Goal: Entertainment & Leisure: Browse casually

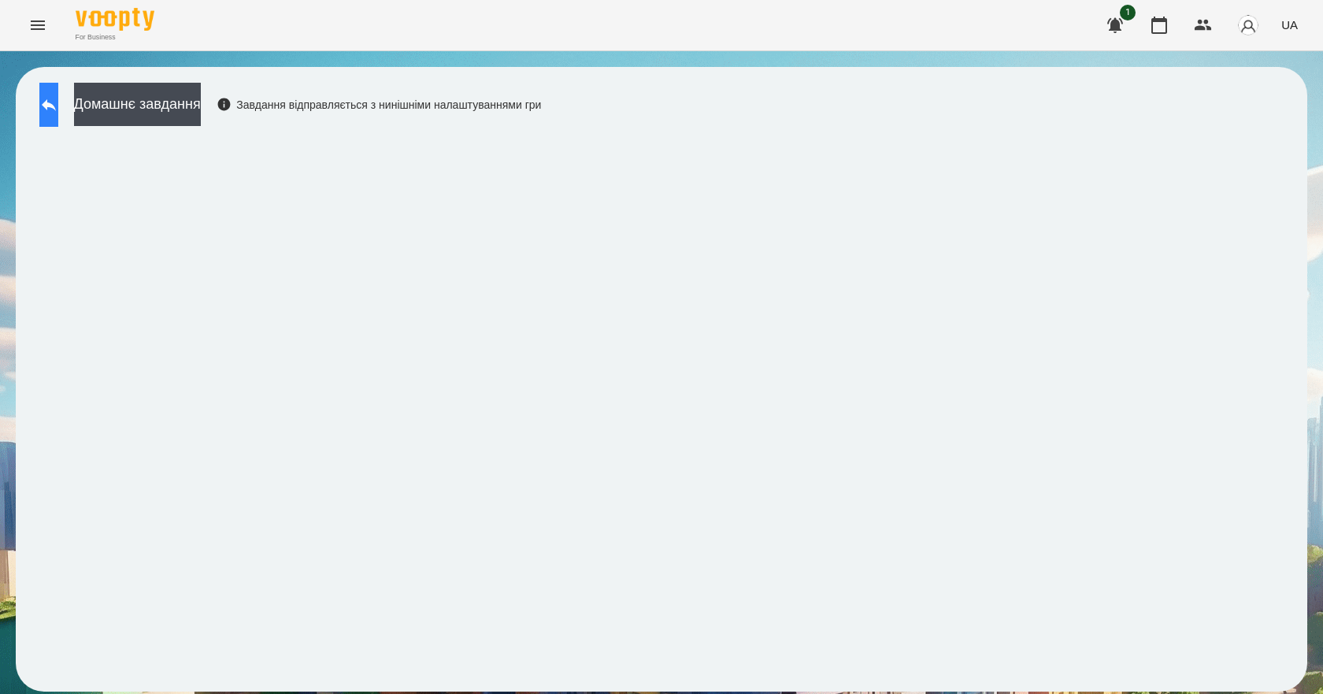
click at [58, 116] on button at bounding box center [48, 105] width 19 height 44
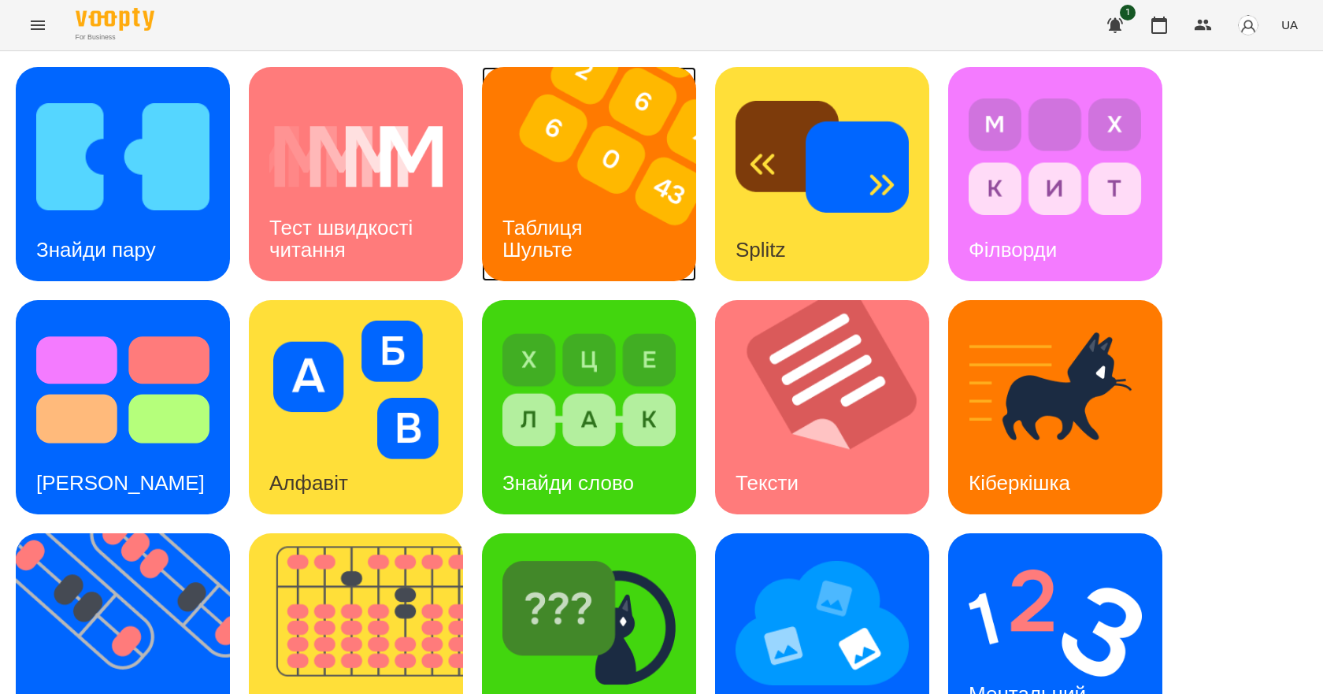
click at [542, 209] on div "Таблиця Шульте" at bounding box center [545, 239] width 127 height 84
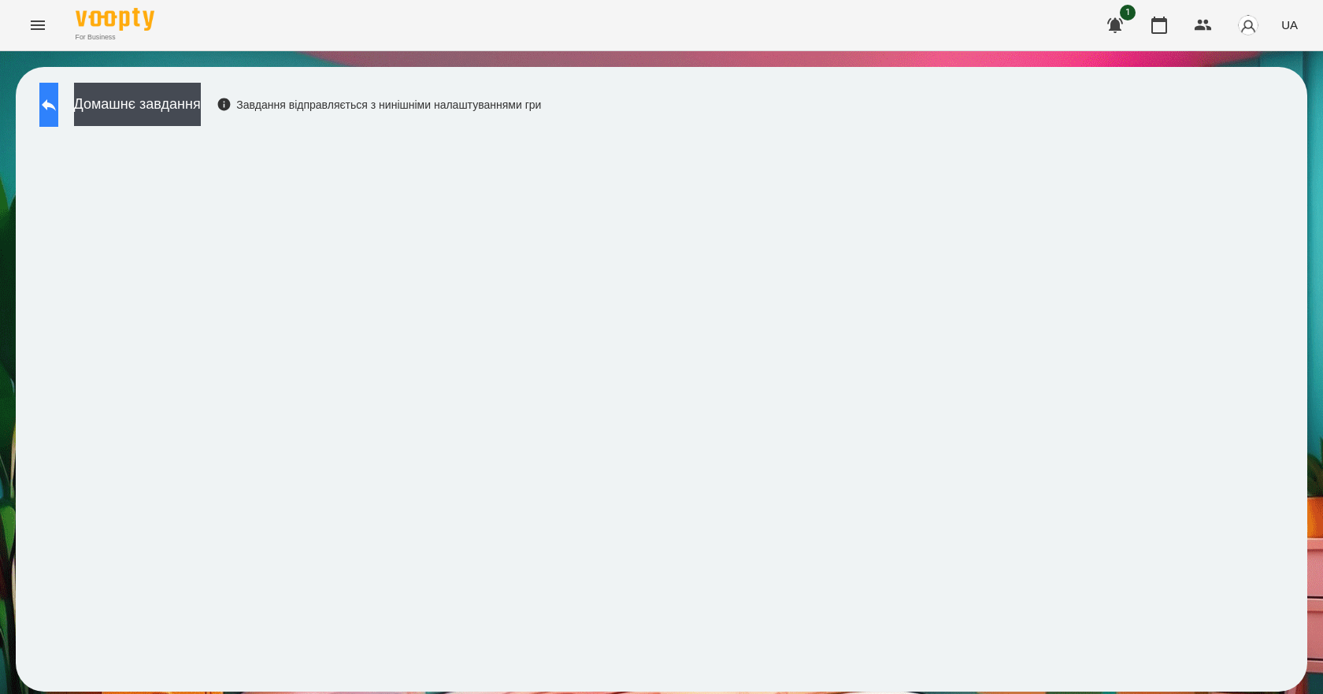
click at [58, 102] on button at bounding box center [48, 105] width 19 height 44
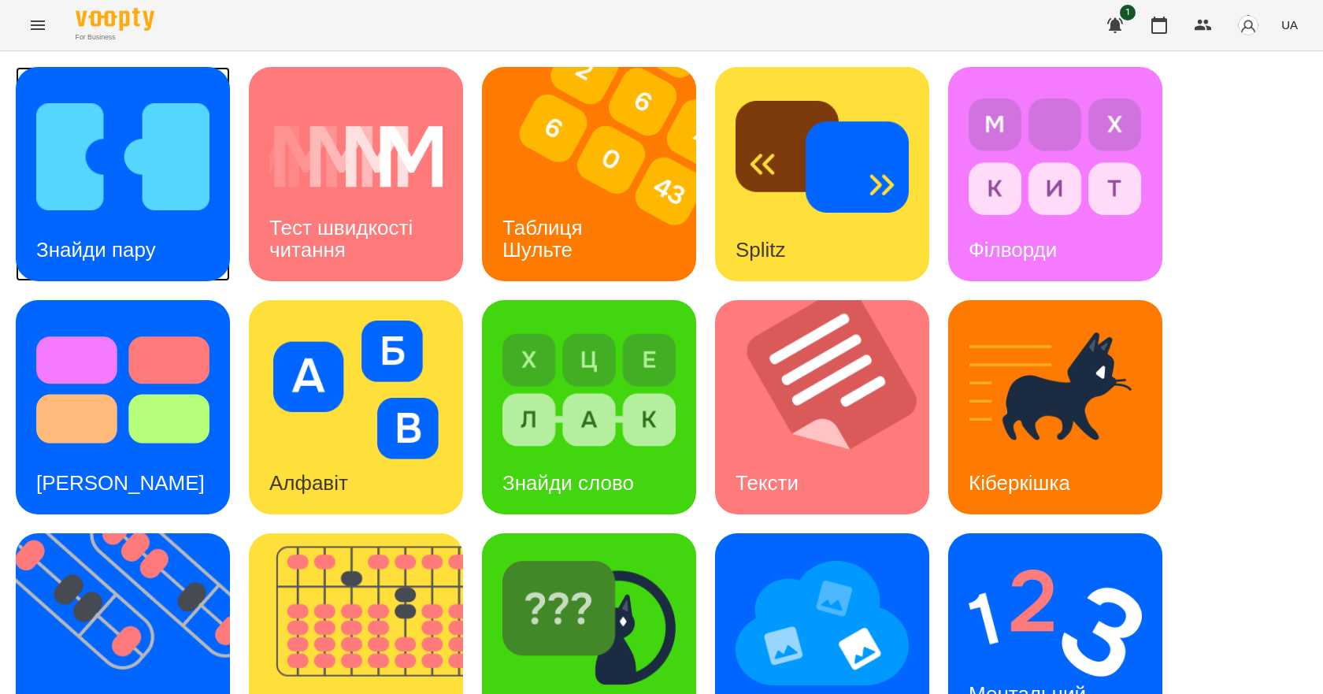
click at [127, 241] on h3 "Знайди пару" at bounding box center [96, 250] width 120 height 24
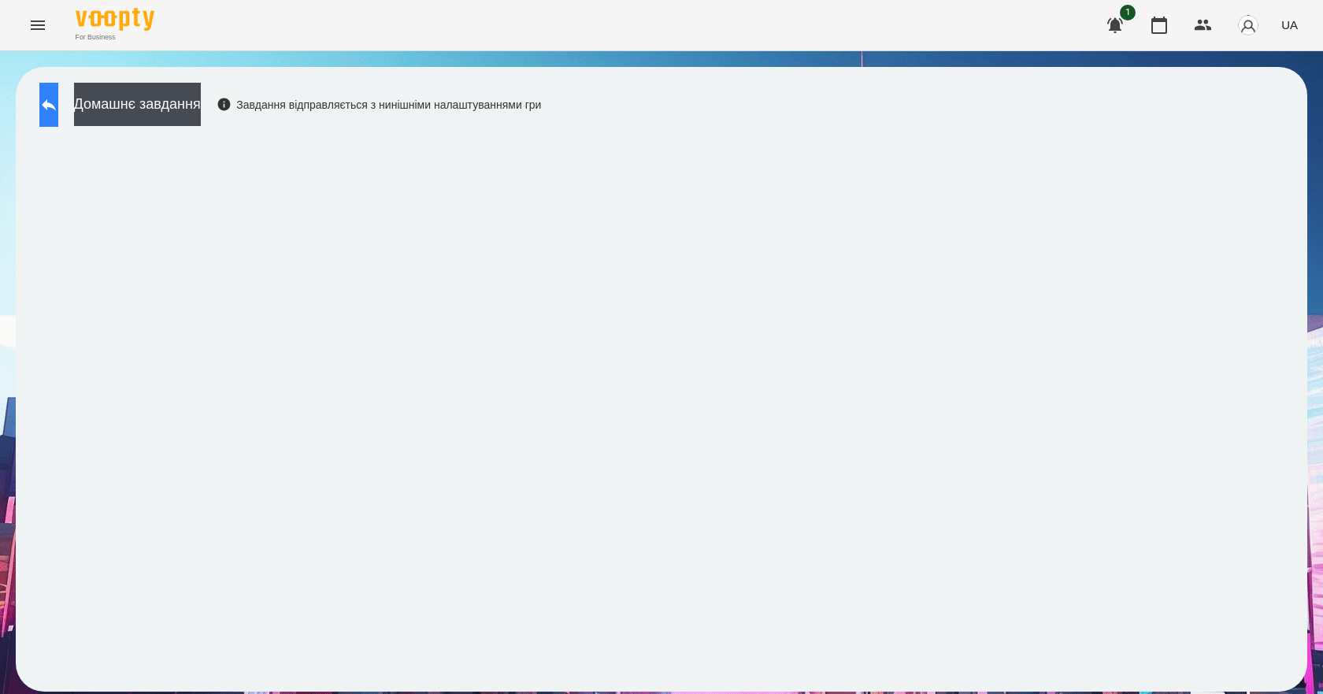
click at [58, 109] on icon at bounding box center [48, 104] width 19 height 19
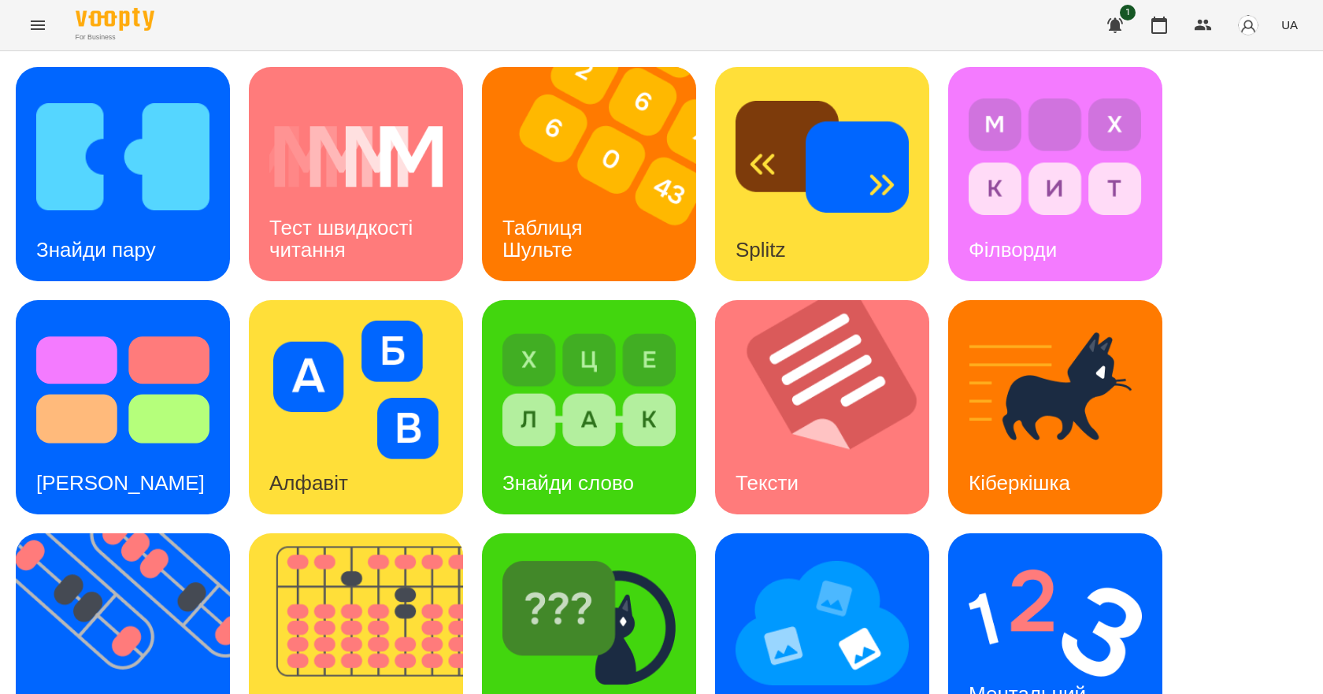
scroll to position [302, 0]
click at [1034, 682] on h3 "Ментальний рахунок" at bounding box center [1030, 704] width 123 height 45
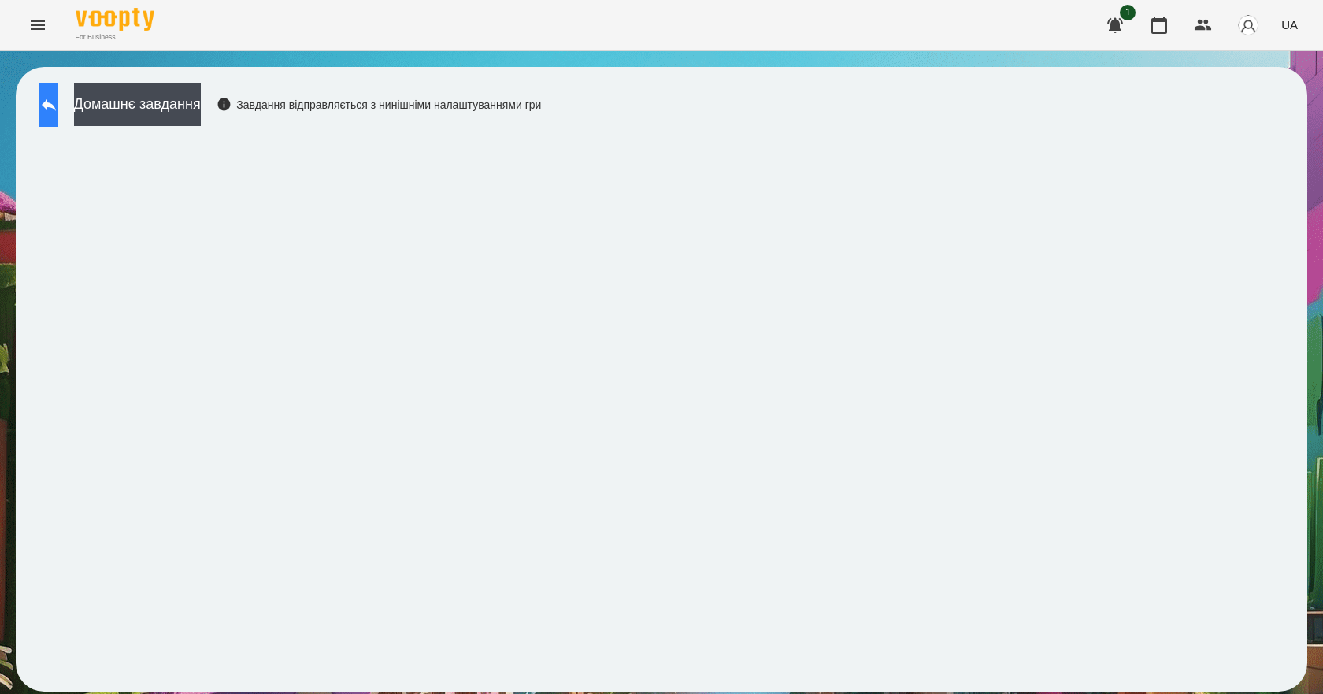
click at [58, 101] on icon at bounding box center [48, 104] width 19 height 19
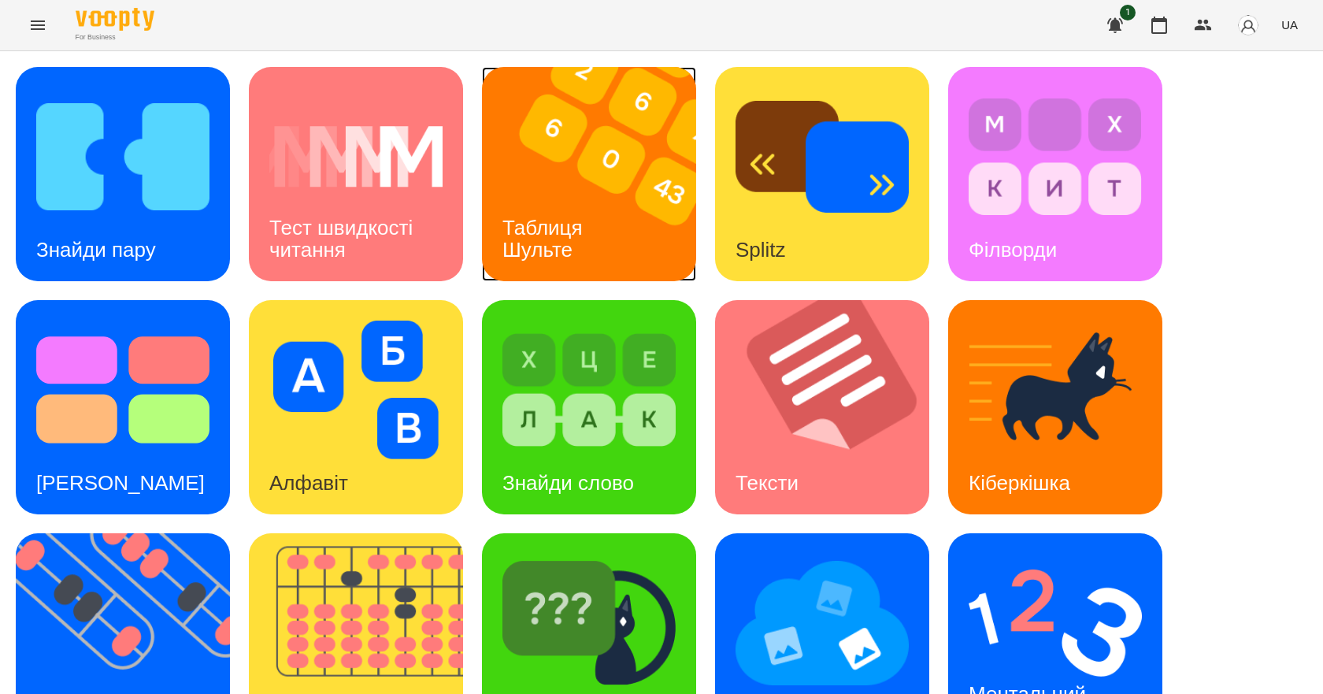
click at [572, 229] on h3 "Таблиця Шульте" at bounding box center [545, 238] width 86 height 45
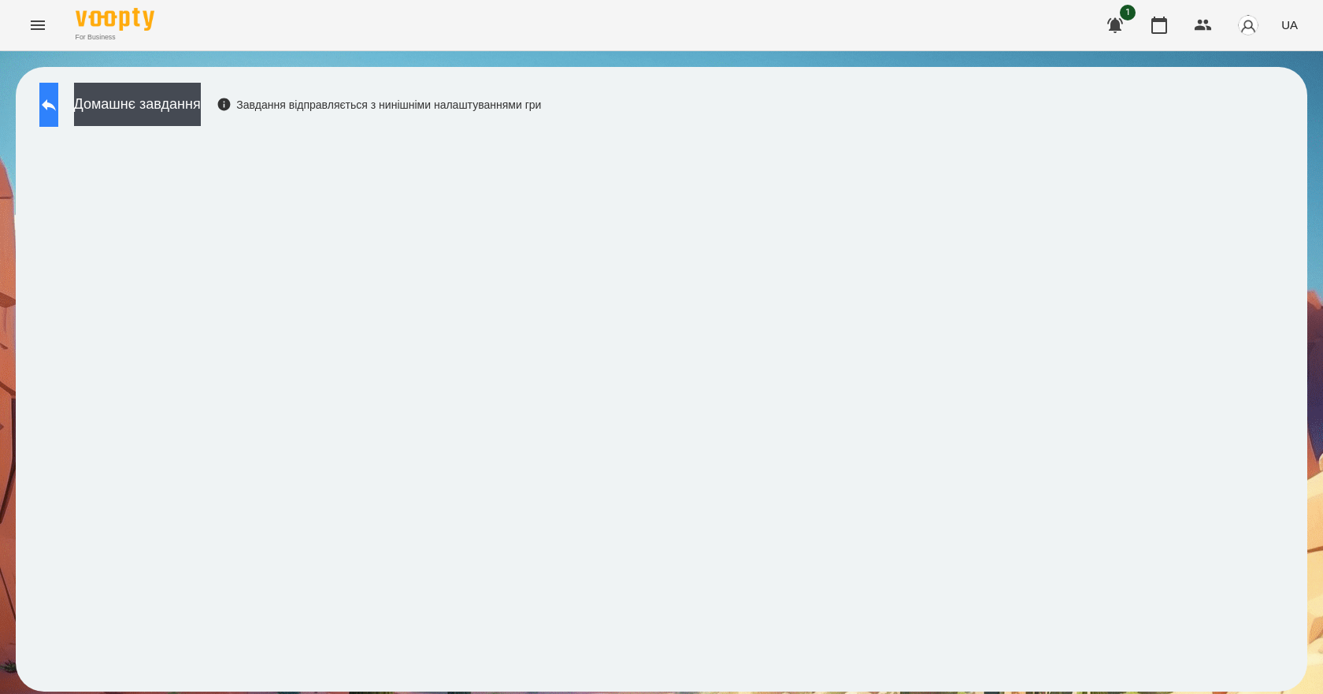
click at [58, 97] on icon at bounding box center [48, 104] width 19 height 19
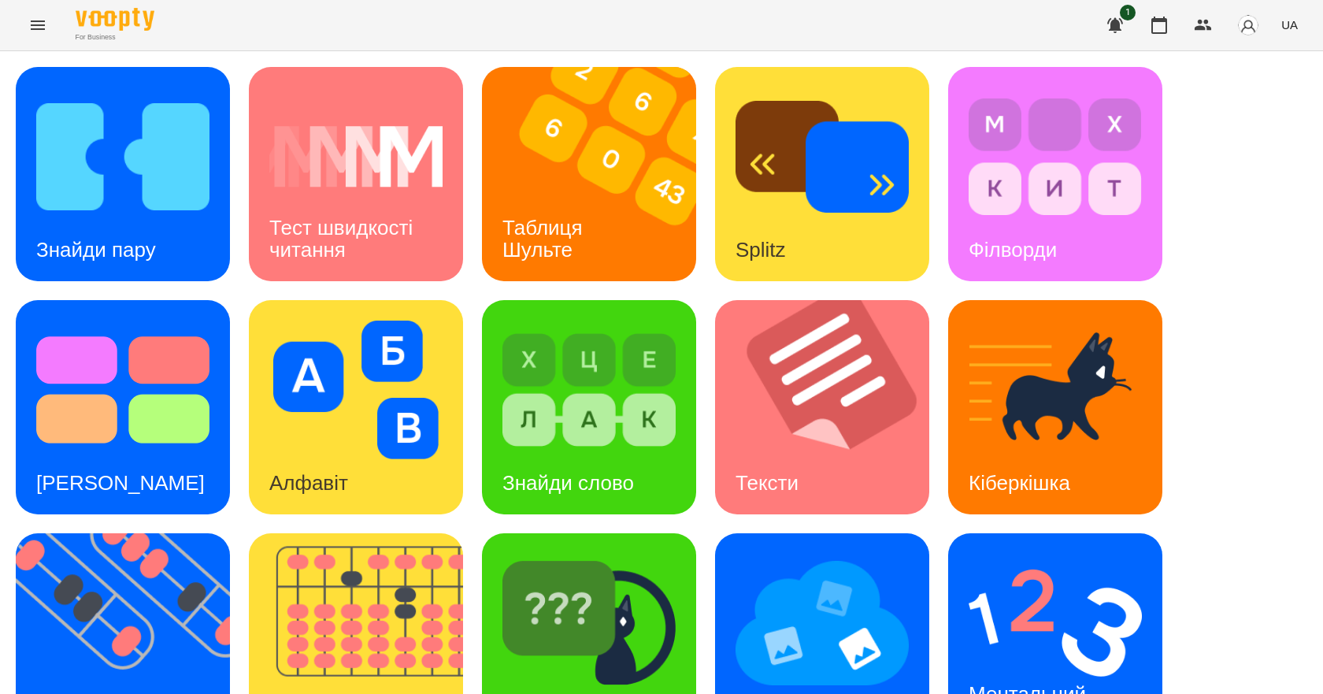
scroll to position [302, 0]
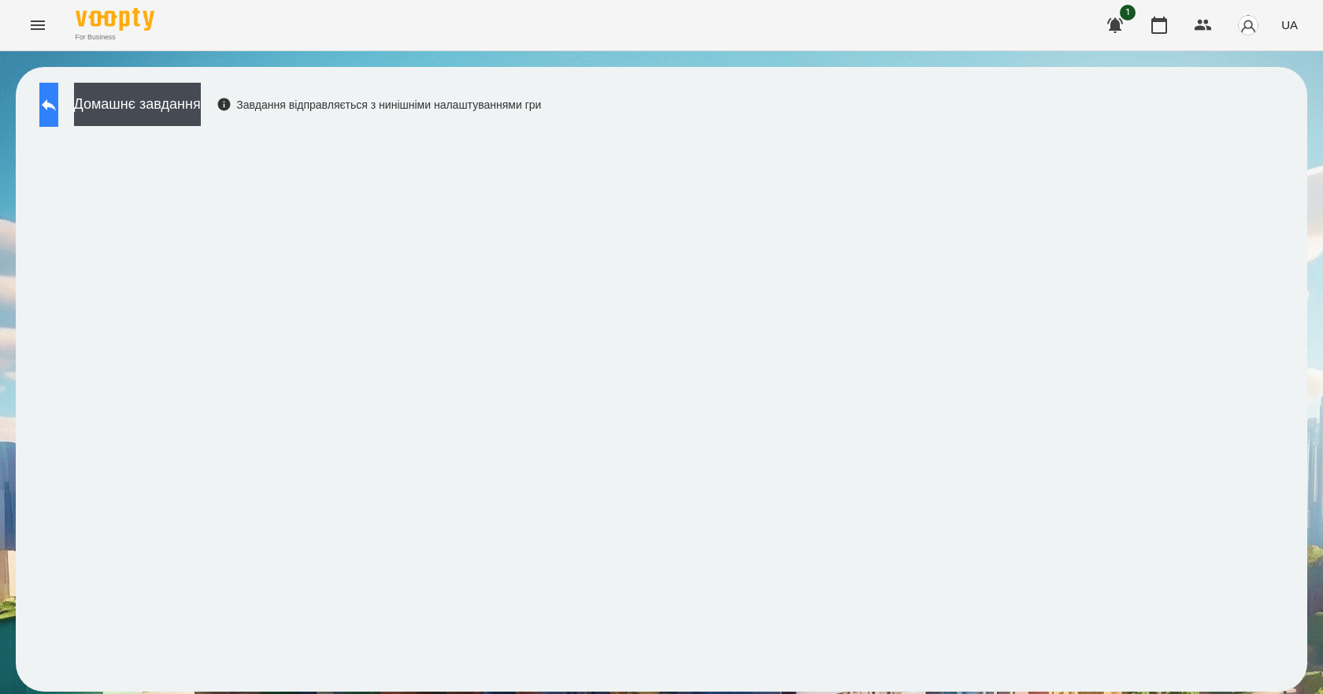
click at [58, 96] on icon at bounding box center [48, 104] width 19 height 19
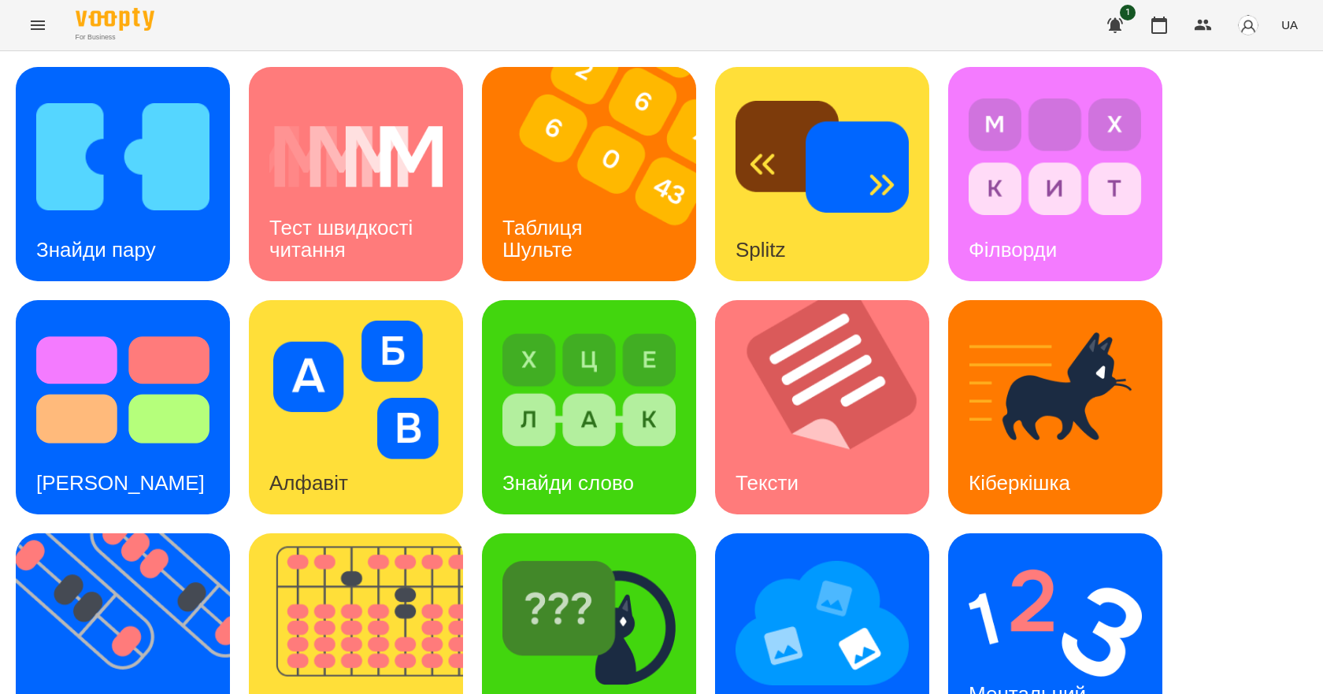
scroll to position [302, 0]
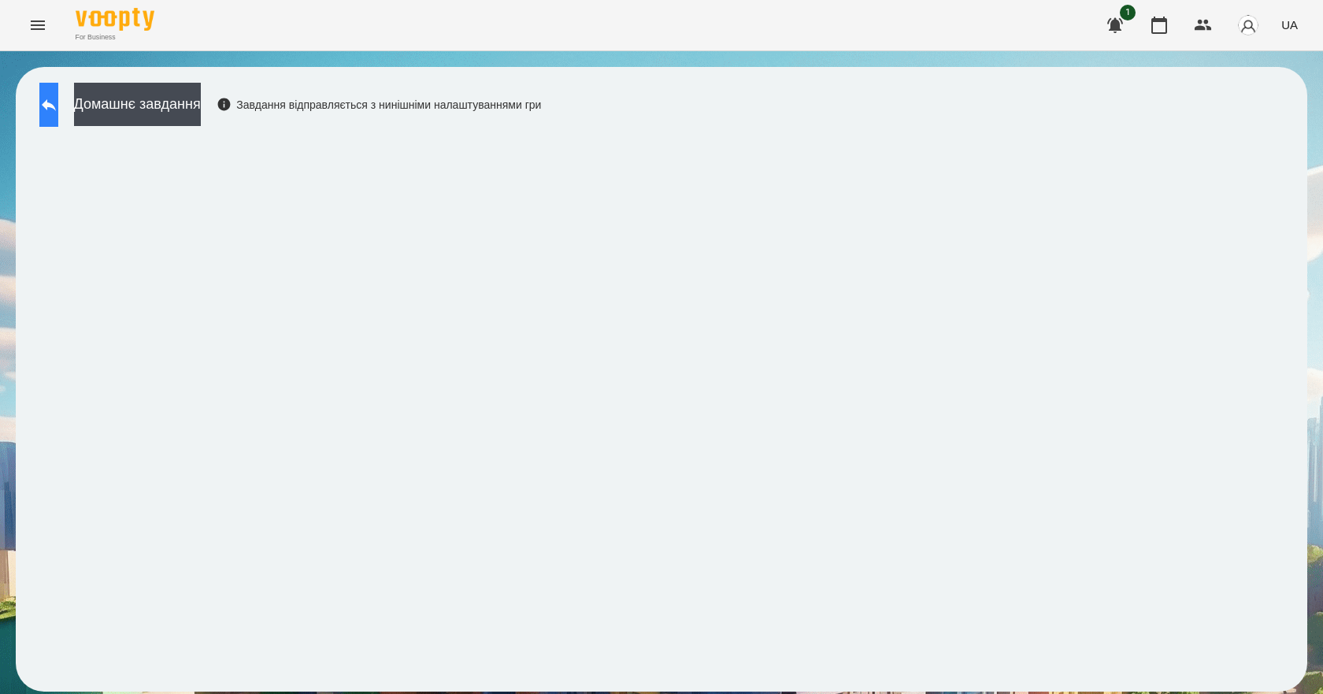
click at [58, 113] on icon at bounding box center [48, 104] width 19 height 19
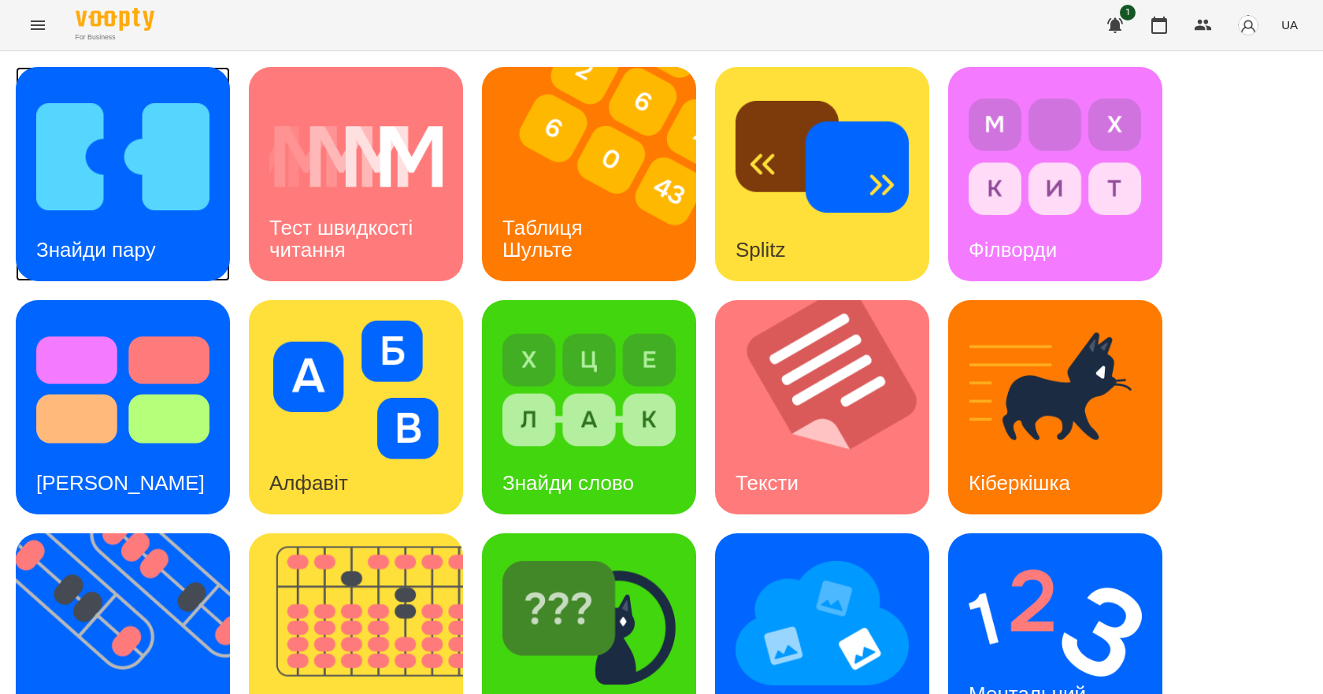
click at [113, 172] on img at bounding box center [122, 156] width 173 height 139
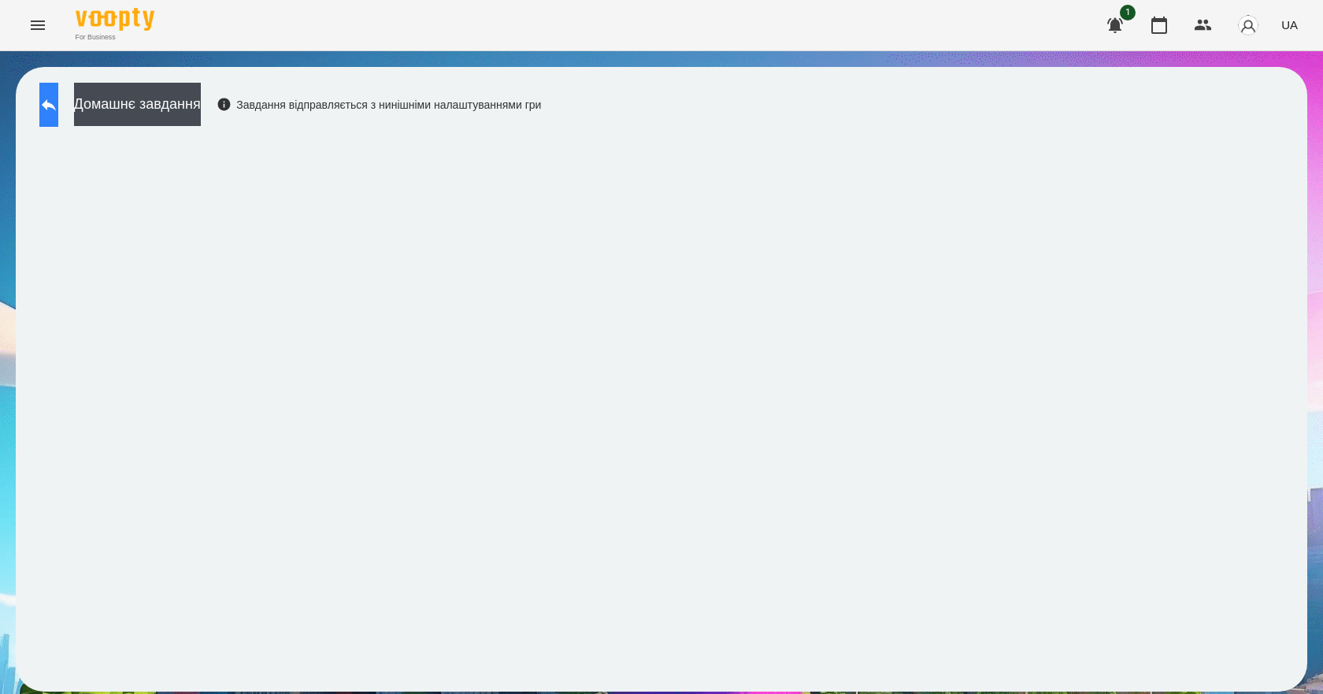
click at [46, 99] on button at bounding box center [48, 105] width 19 height 44
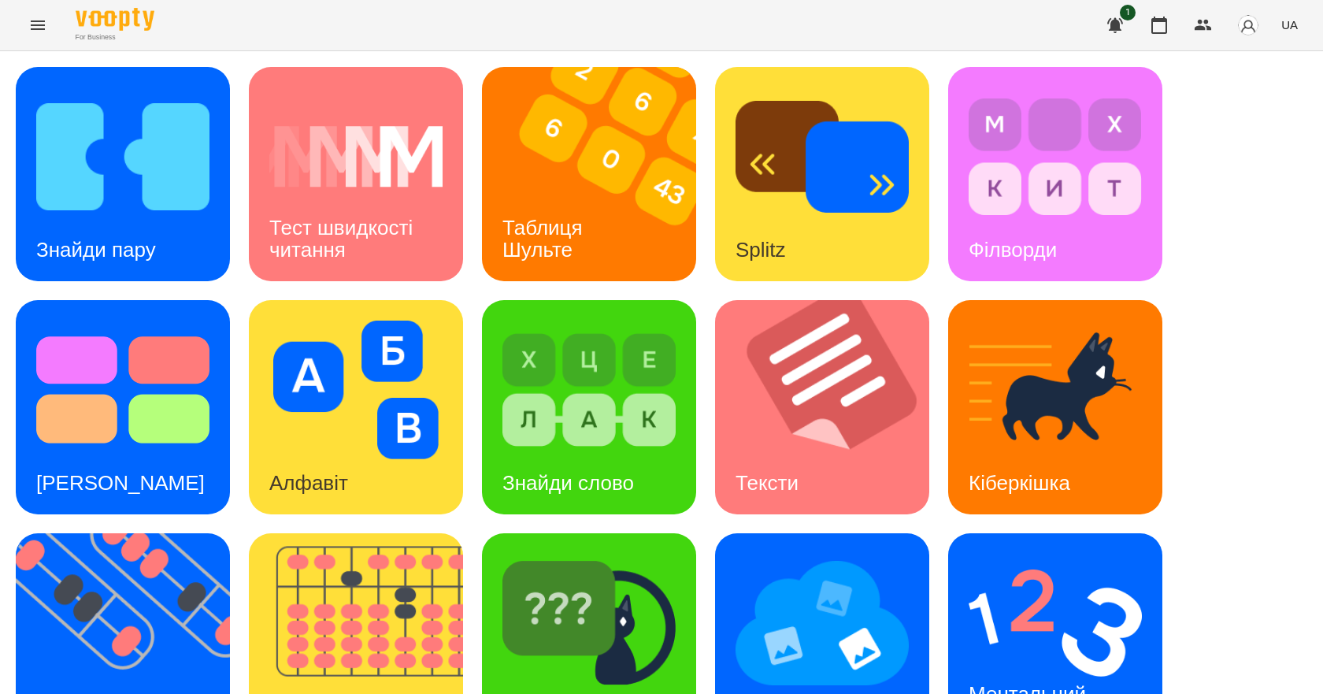
scroll to position [302, 0]
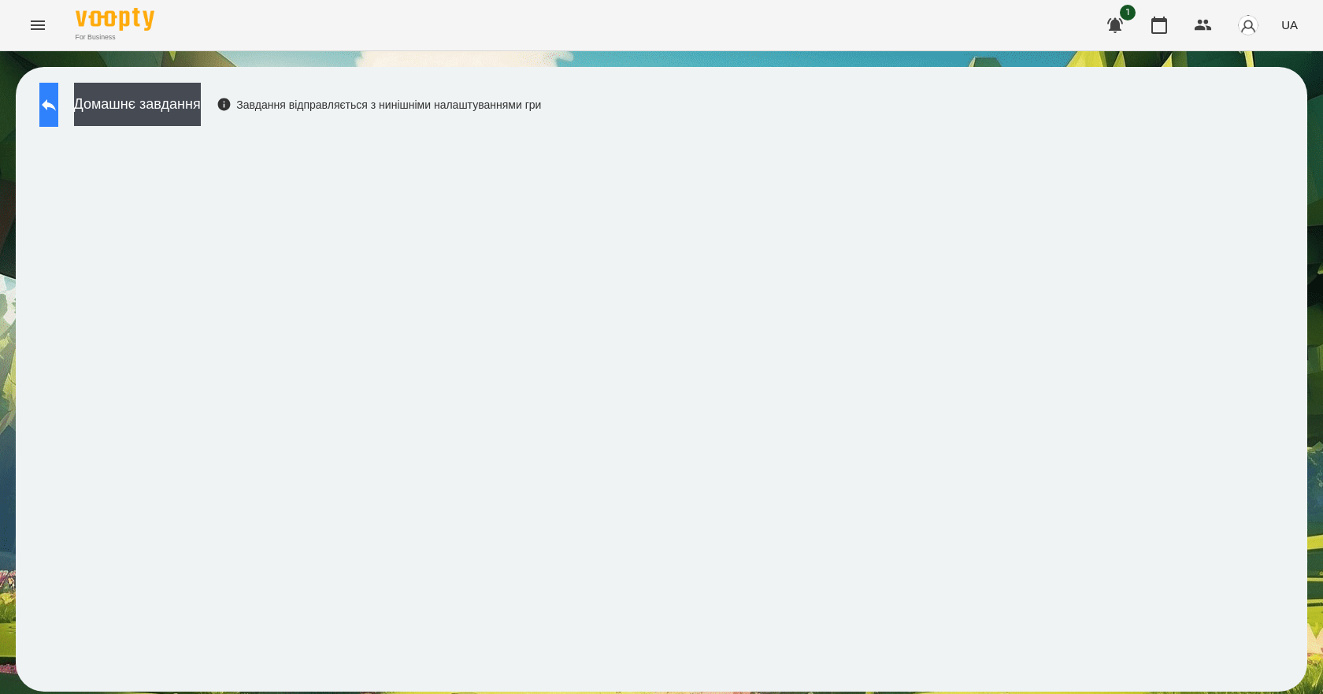
click at [58, 113] on button at bounding box center [48, 105] width 19 height 44
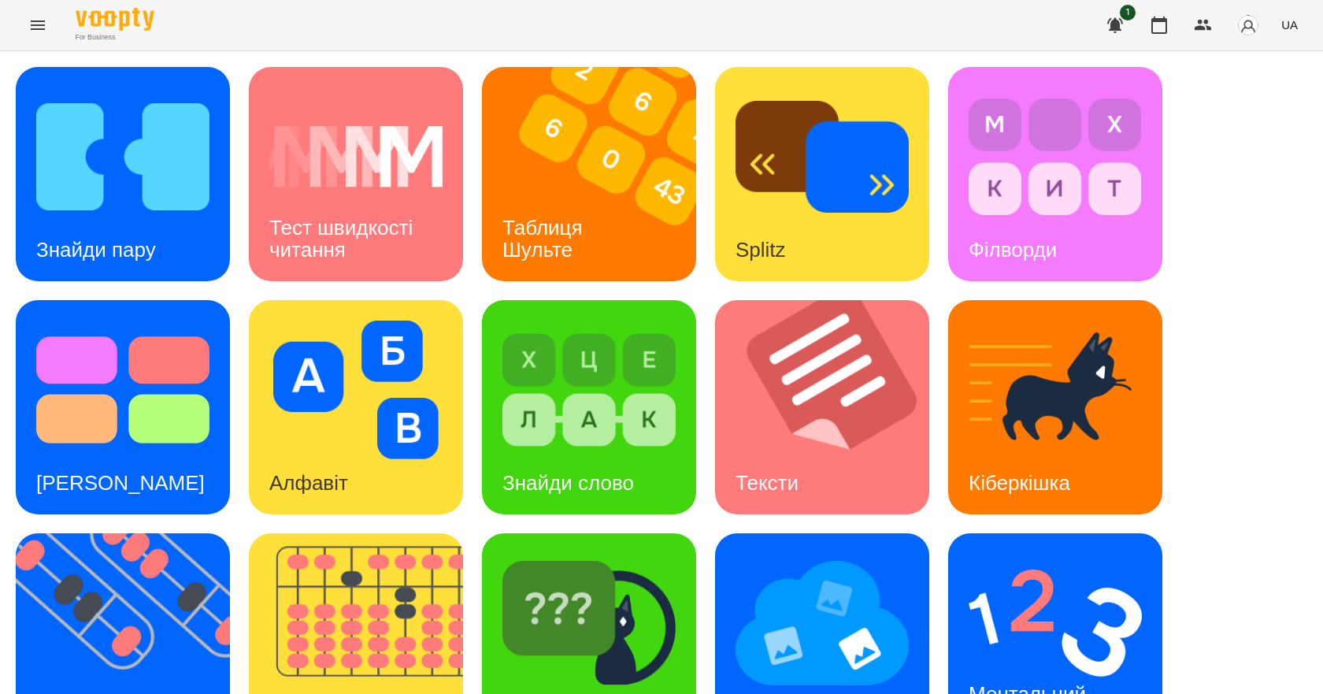
scroll to position [236, 0]
click at [1043, 554] on img at bounding box center [1055, 623] width 173 height 139
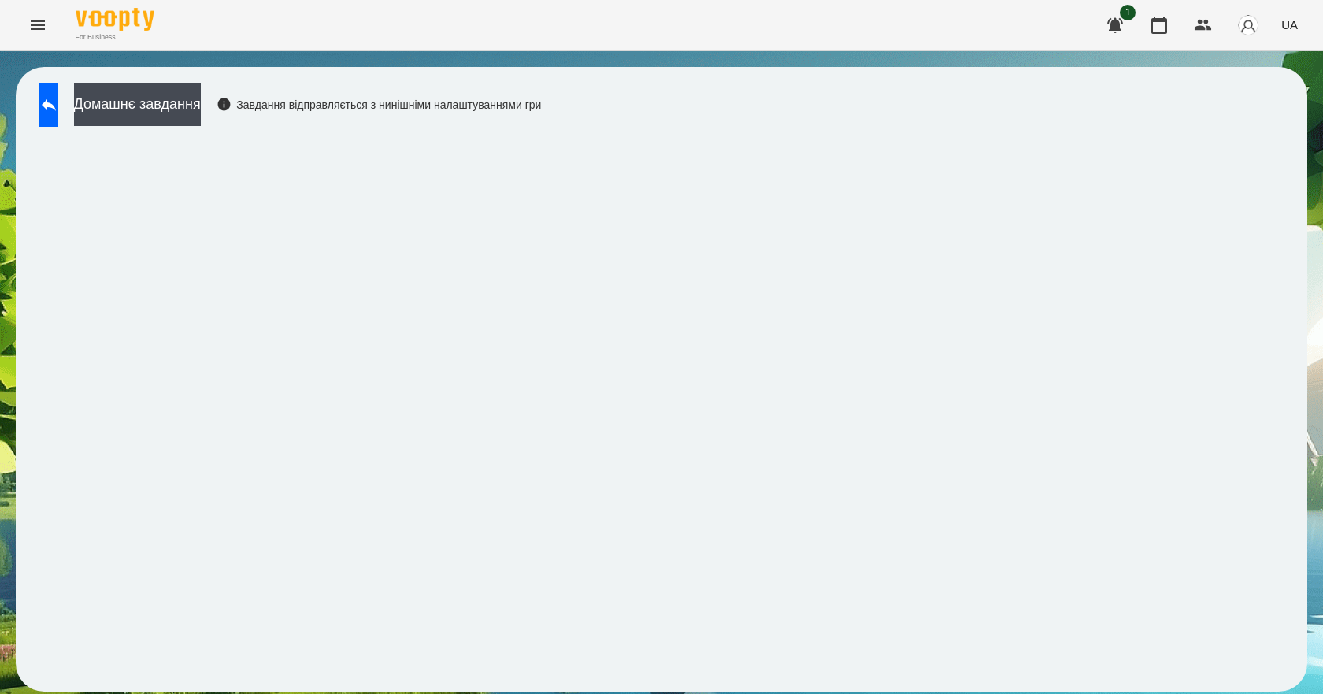
click at [91, 108] on div "Домашнє завдання Завдання відправляється з нинішніми налаштуваннями гри" at bounding box center [285, 109] width 509 height 52
click at [58, 108] on button at bounding box center [48, 105] width 19 height 44
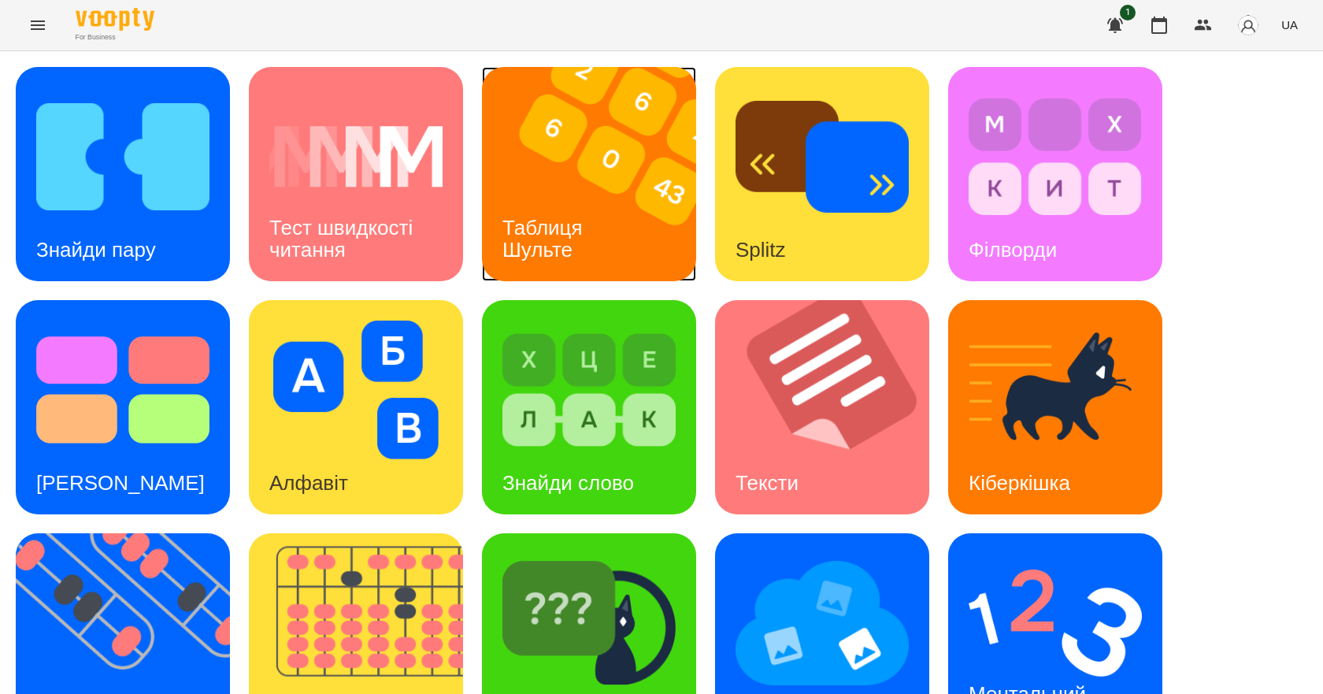
click at [549, 231] on h3 "Таблиця Шульте" at bounding box center [545, 238] width 86 height 45
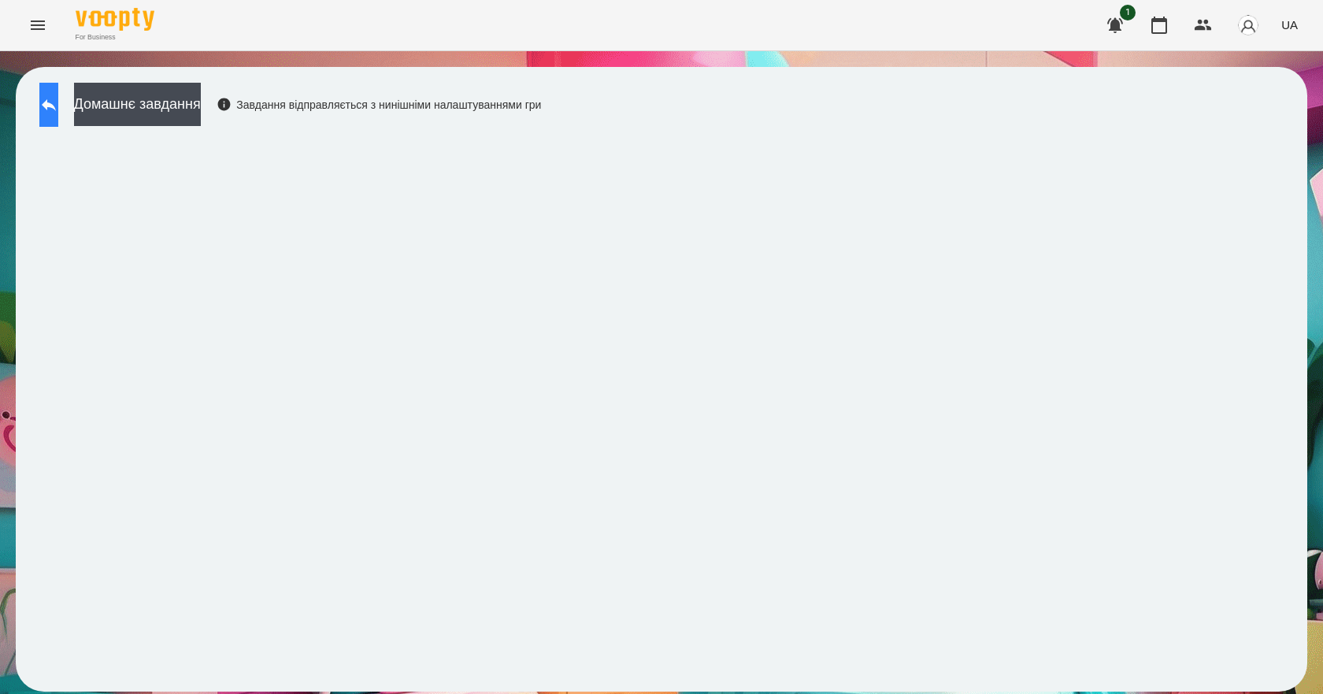
click at [56, 102] on icon at bounding box center [49, 105] width 14 height 12
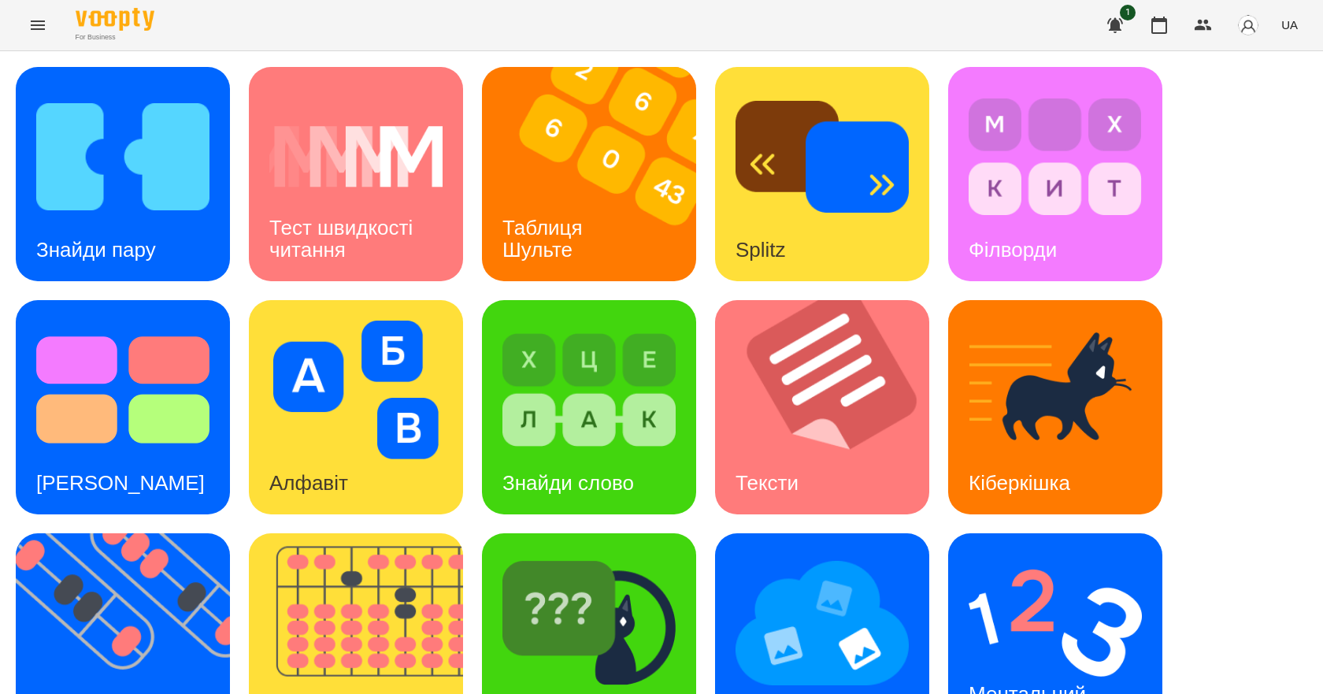
scroll to position [302, 0]
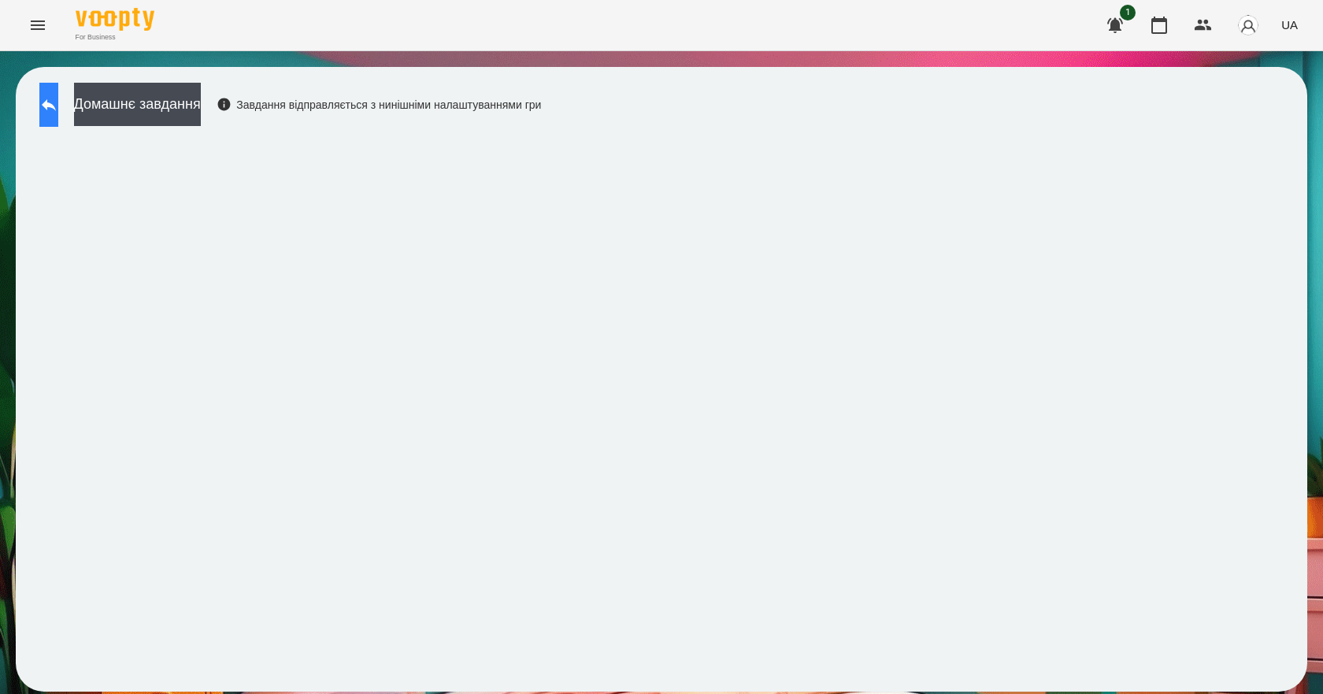
click at [55, 100] on icon at bounding box center [48, 104] width 19 height 19
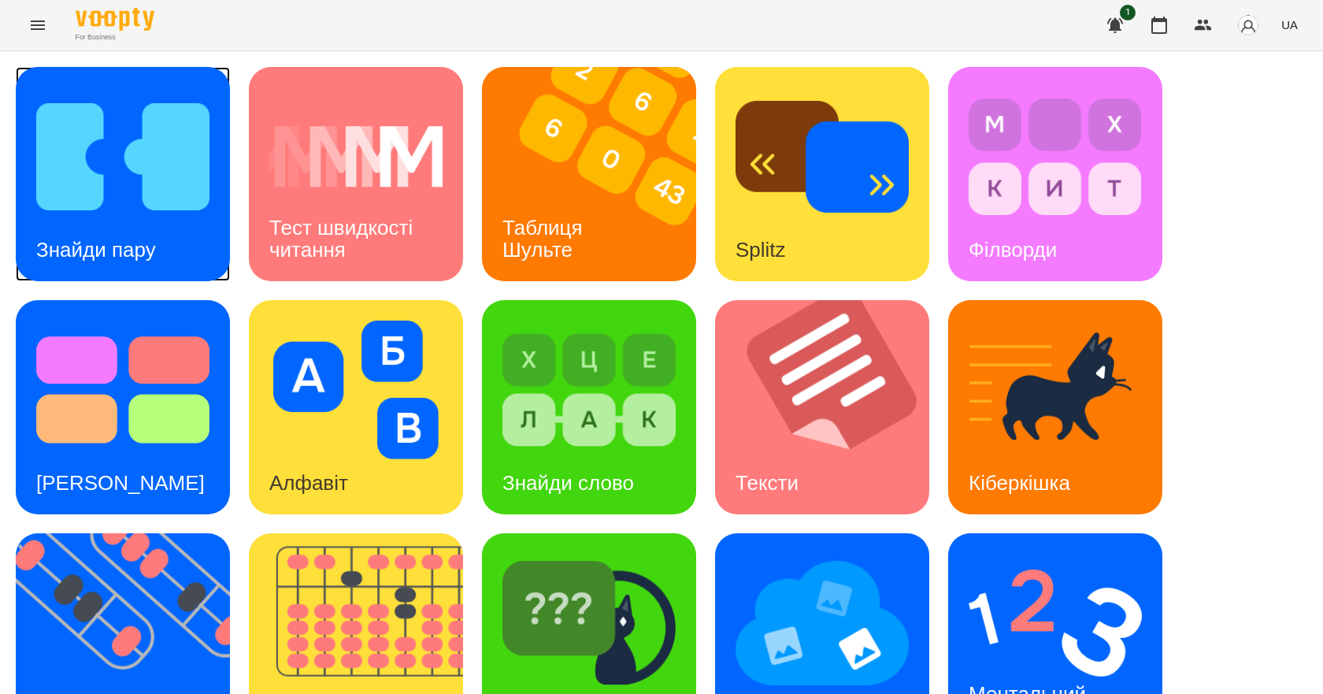
click at [106, 189] on img at bounding box center [122, 156] width 173 height 139
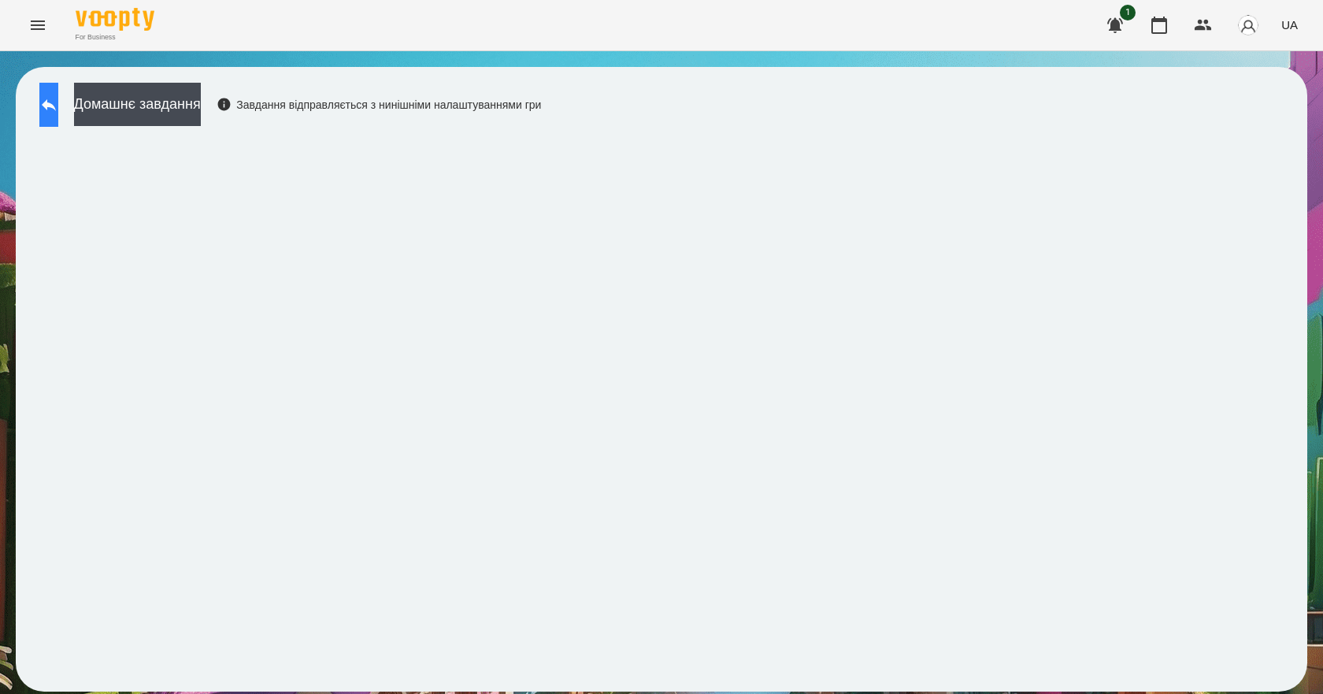
click at [58, 120] on button at bounding box center [48, 105] width 19 height 44
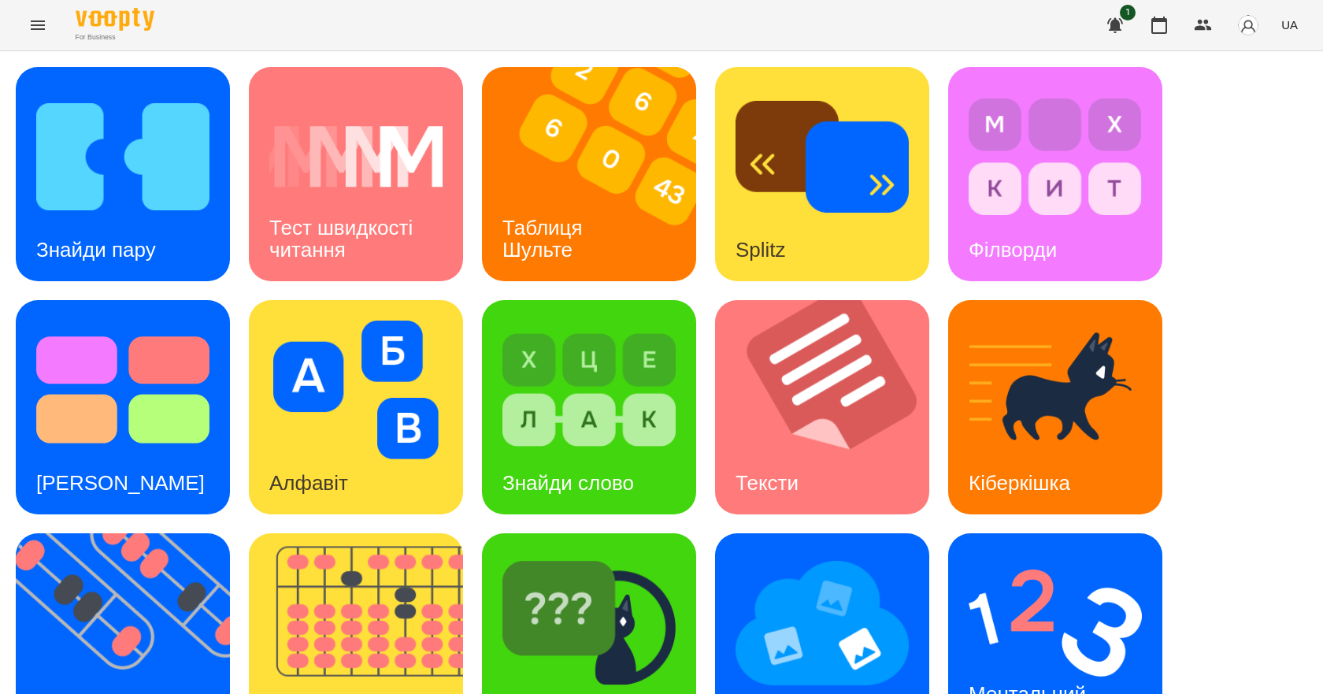
scroll to position [302, 0]
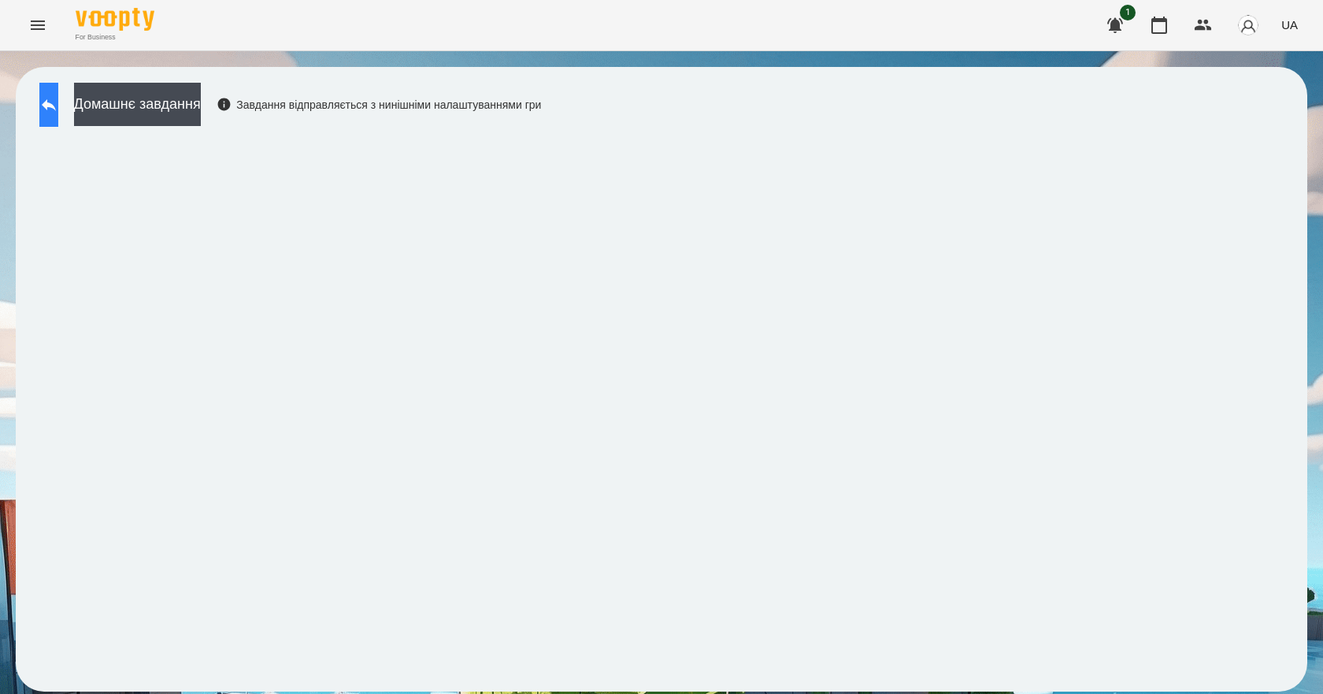
click at [45, 100] on button at bounding box center [48, 105] width 19 height 44
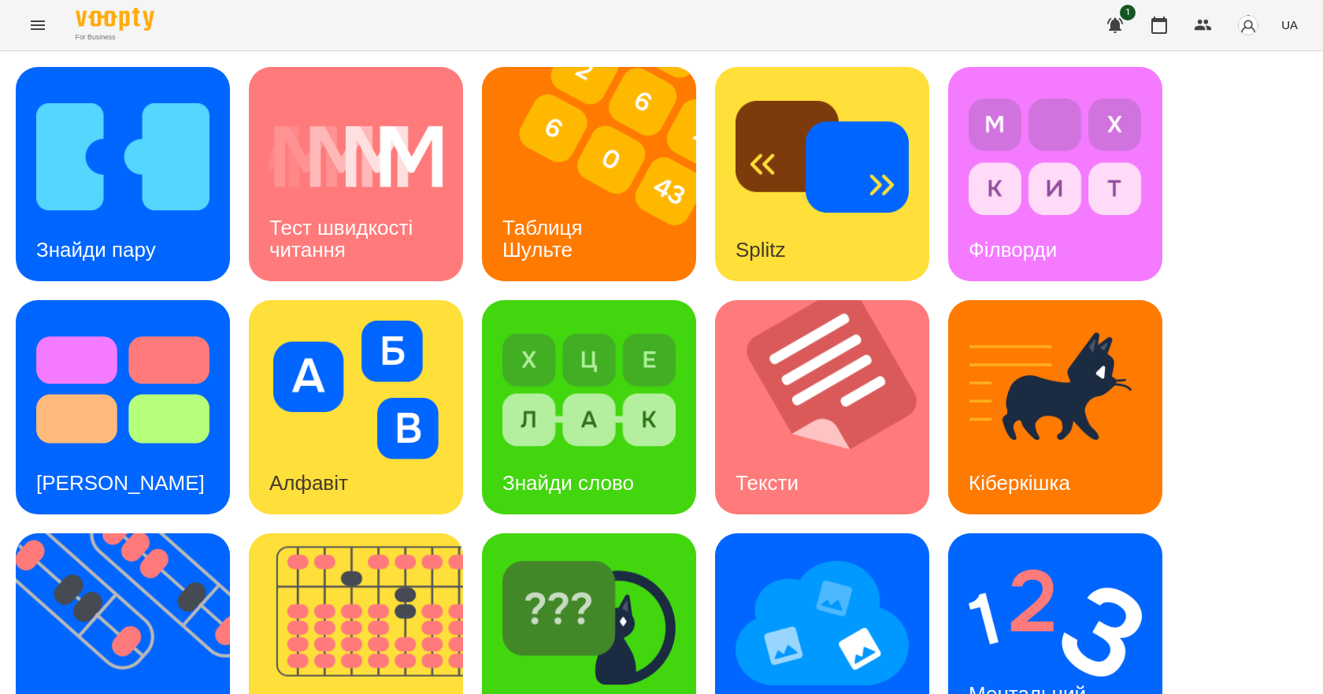
scroll to position [302, 0]
click at [1024, 682] on h3 "Ментальний рахунок" at bounding box center [1030, 704] width 123 height 45
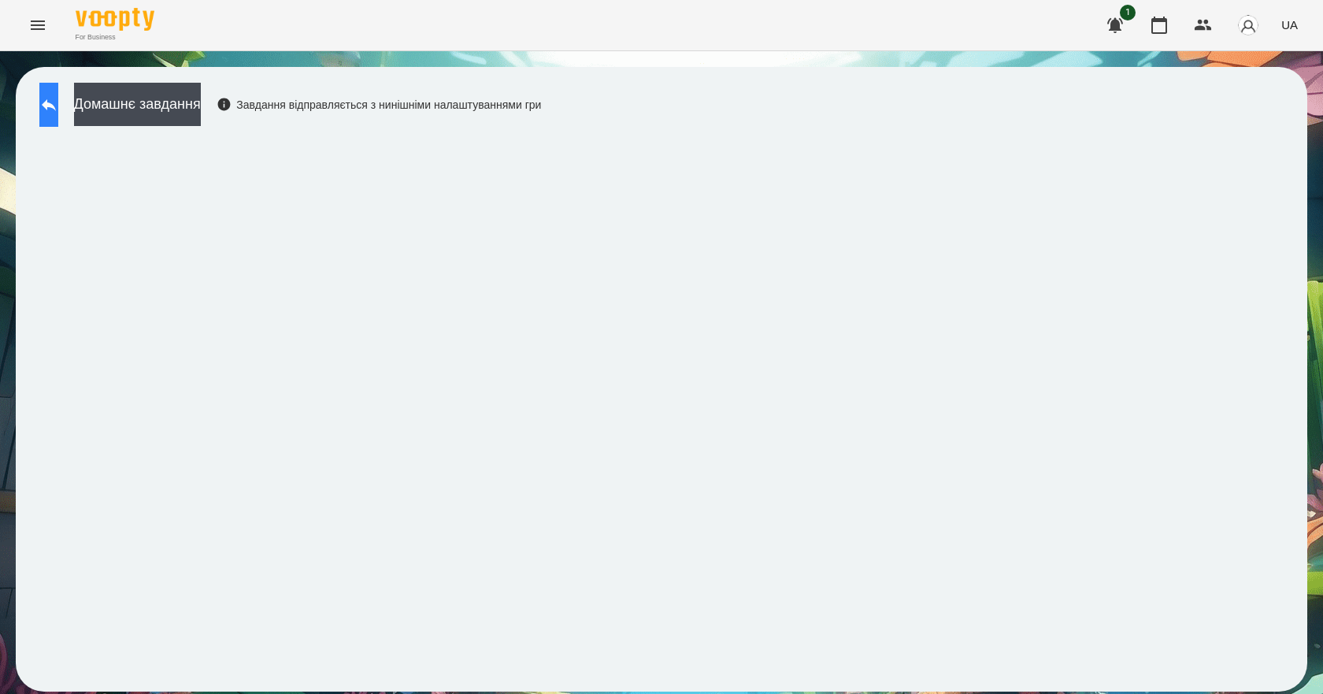
click at [58, 97] on button at bounding box center [48, 105] width 19 height 44
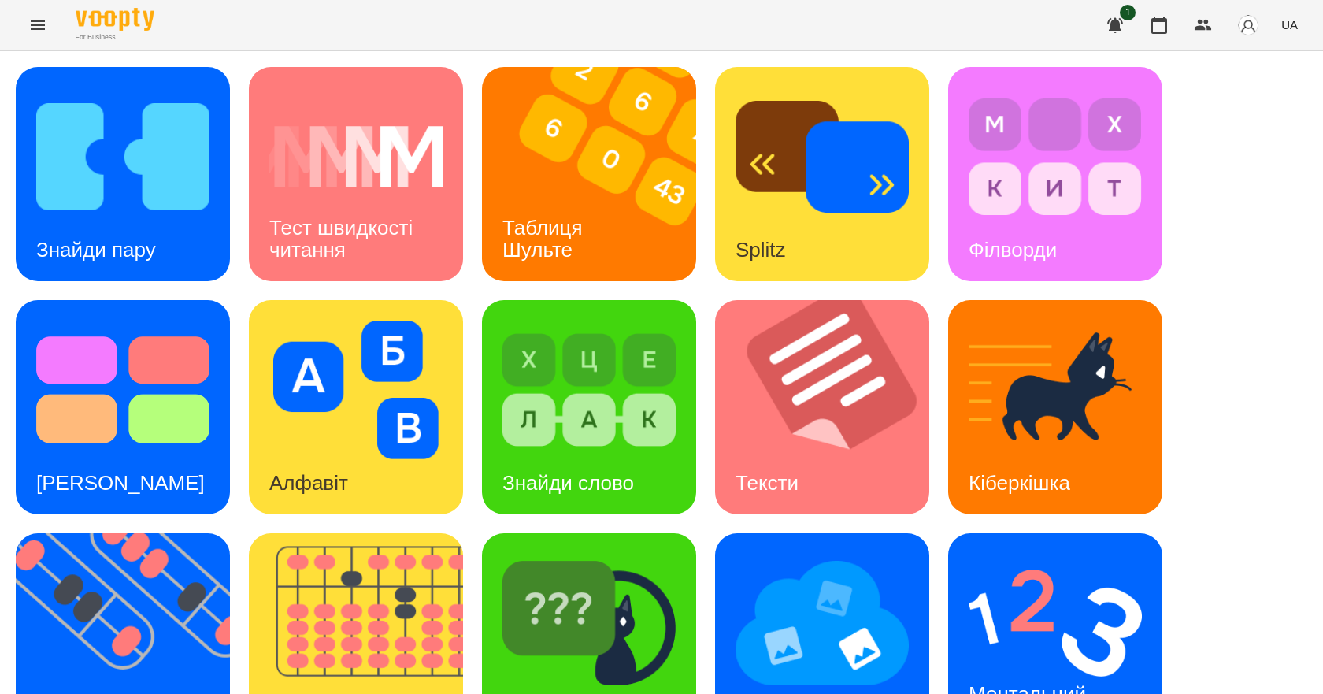
scroll to position [302, 0]
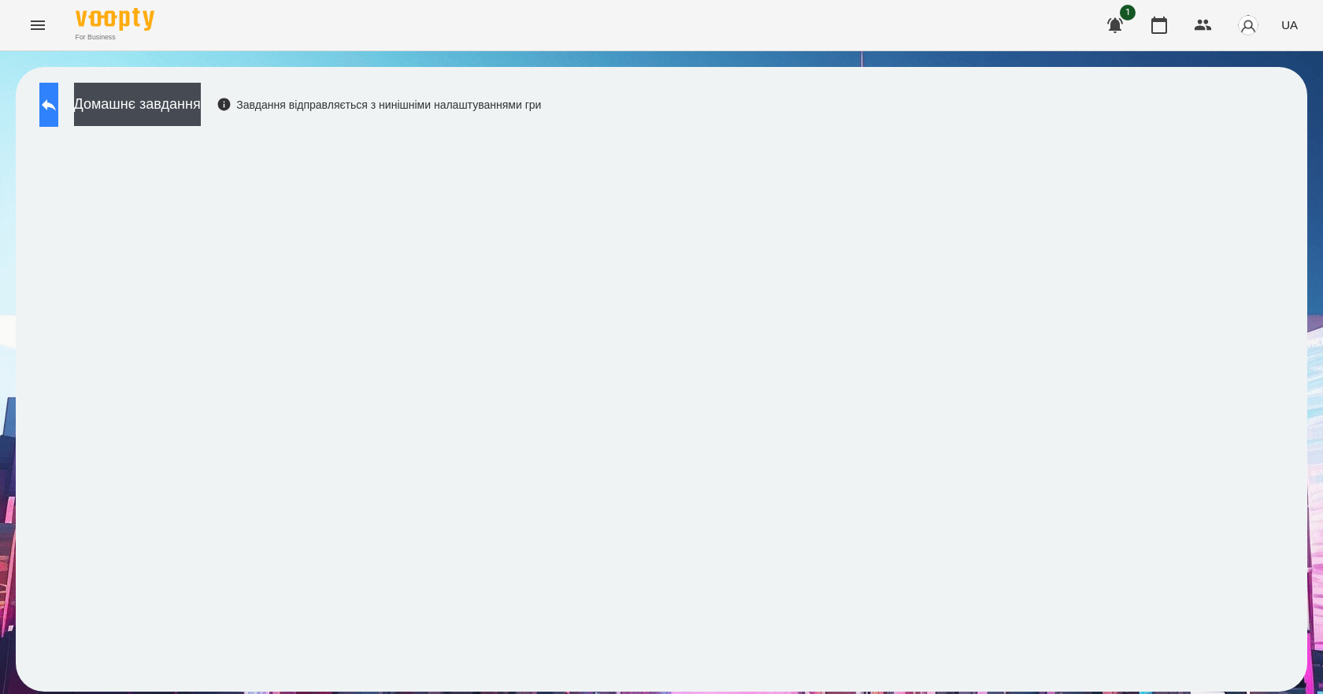
click at [58, 105] on icon at bounding box center [48, 104] width 19 height 19
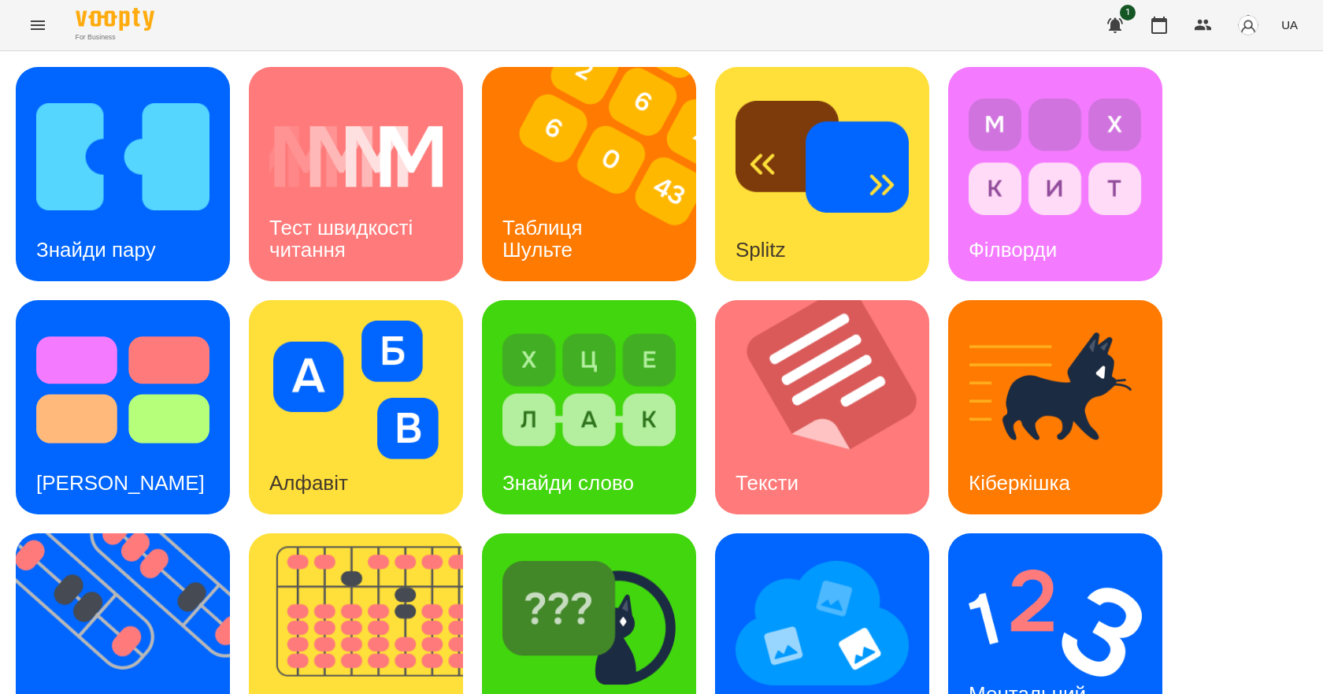
scroll to position [302, 0]
click at [1006, 663] on div "Ментальний рахунок" at bounding box center [1030, 705] width 164 height 84
